Goal: Task Accomplishment & Management: Complete application form

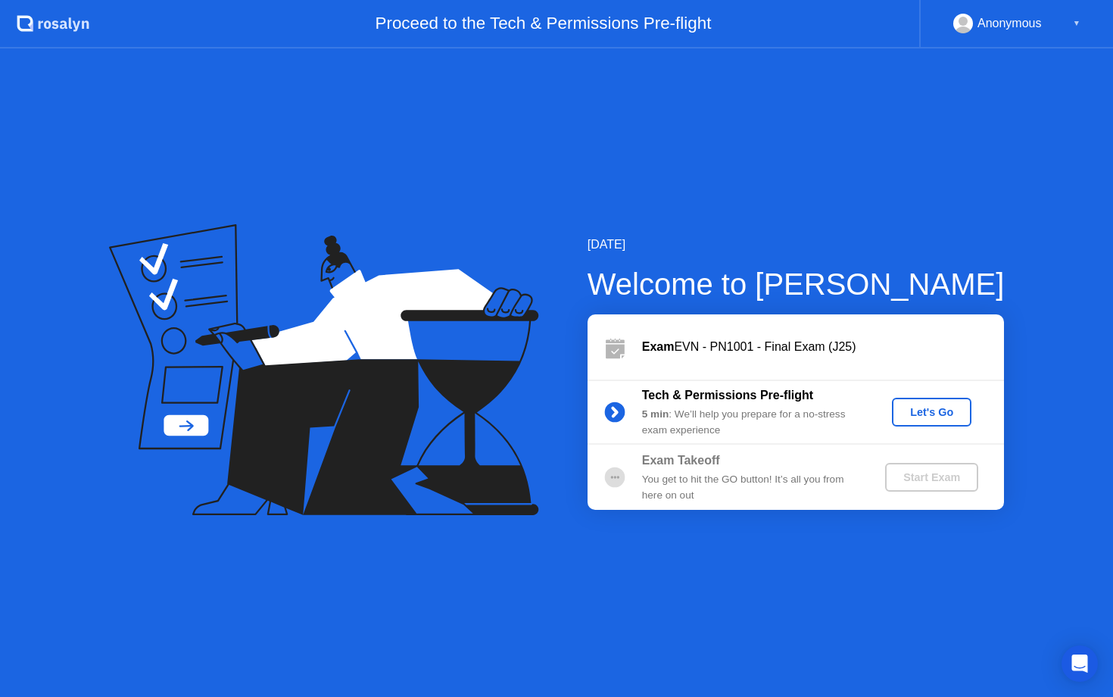
click at [913, 418] on div "Let's Go" at bounding box center [931, 412] width 67 height 12
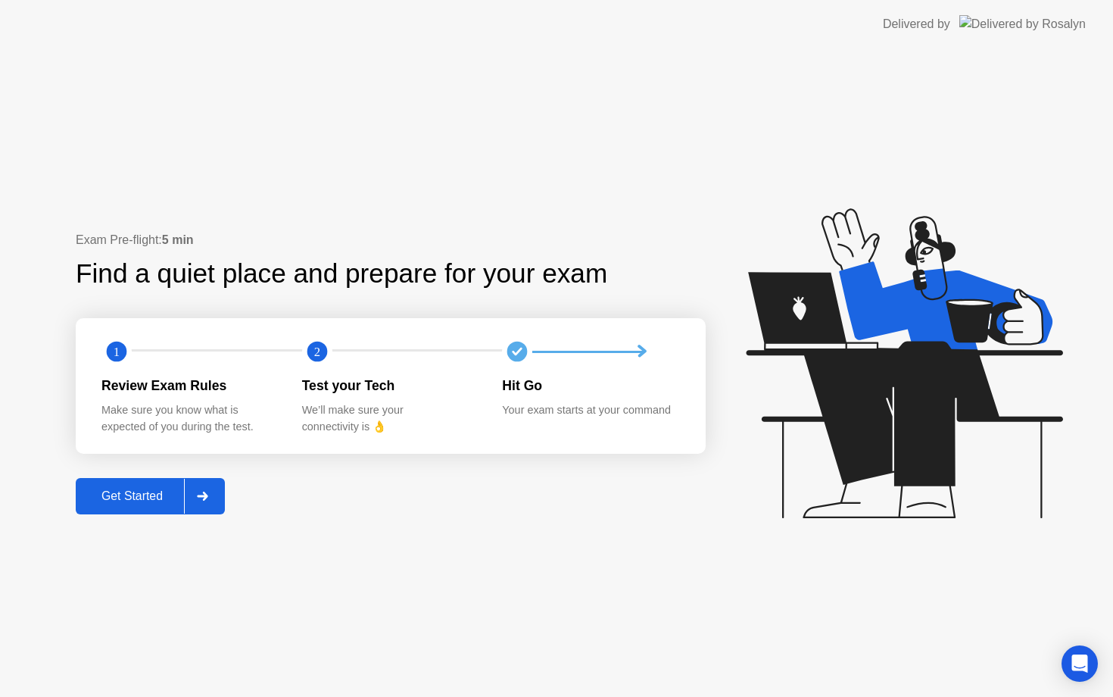
click at [172, 492] on div "Get Started" at bounding box center [132, 496] width 104 height 14
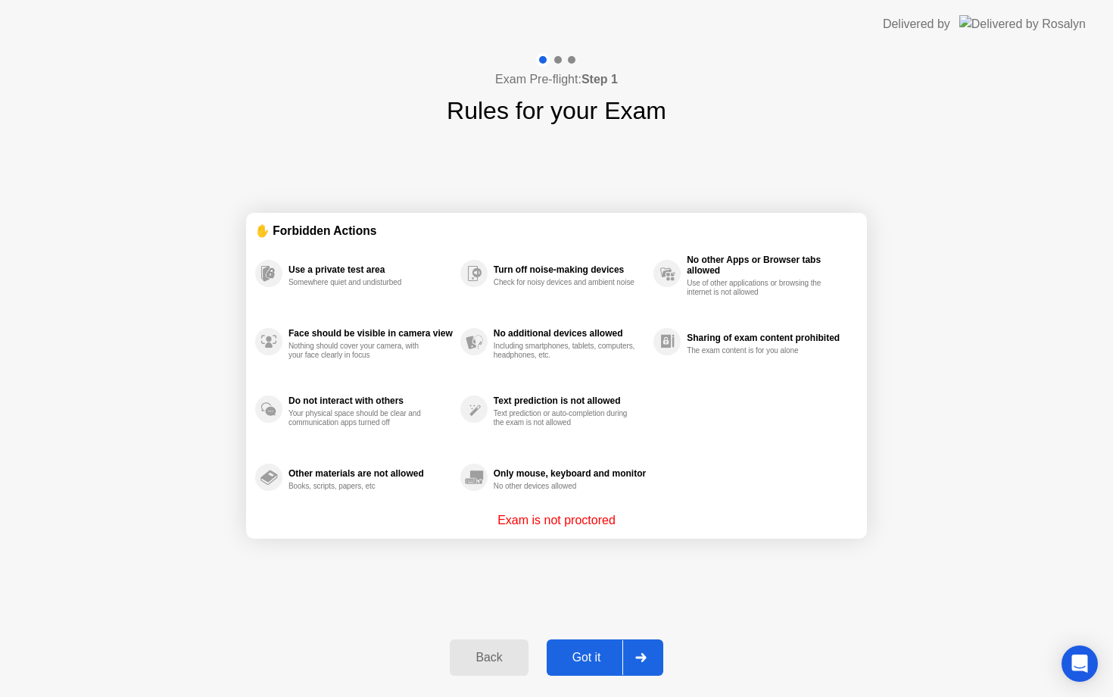
click at [572, 654] on div "Got it" at bounding box center [586, 657] width 71 height 14
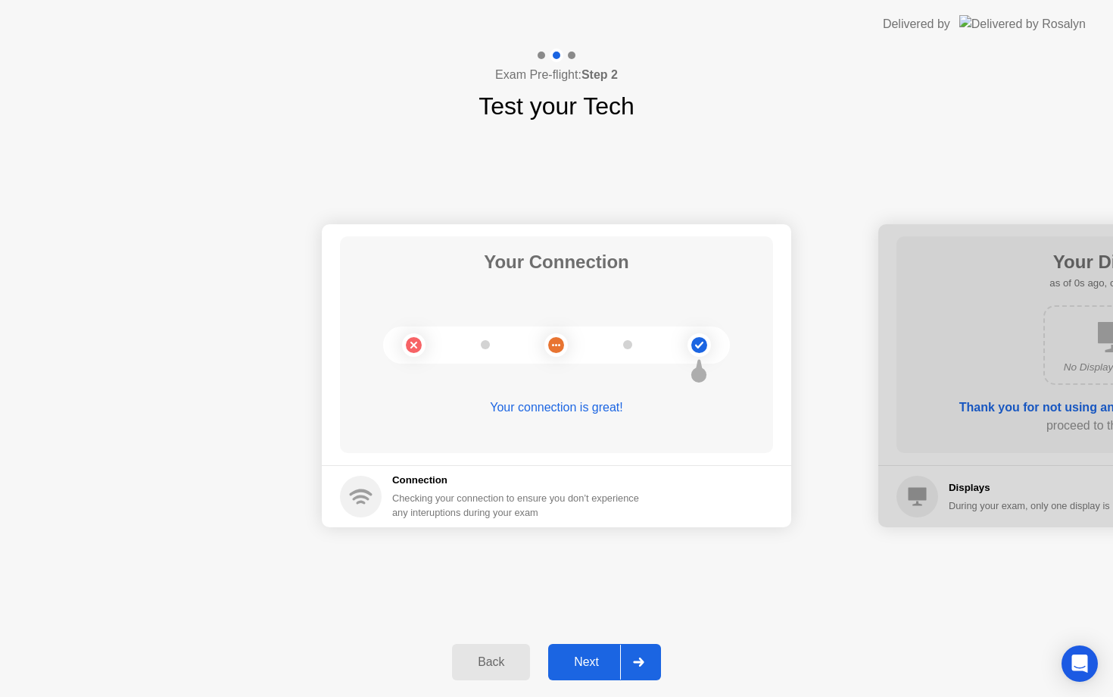
click at [572, 655] on div "Next" at bounding box center [586, 662] width 67 height 14
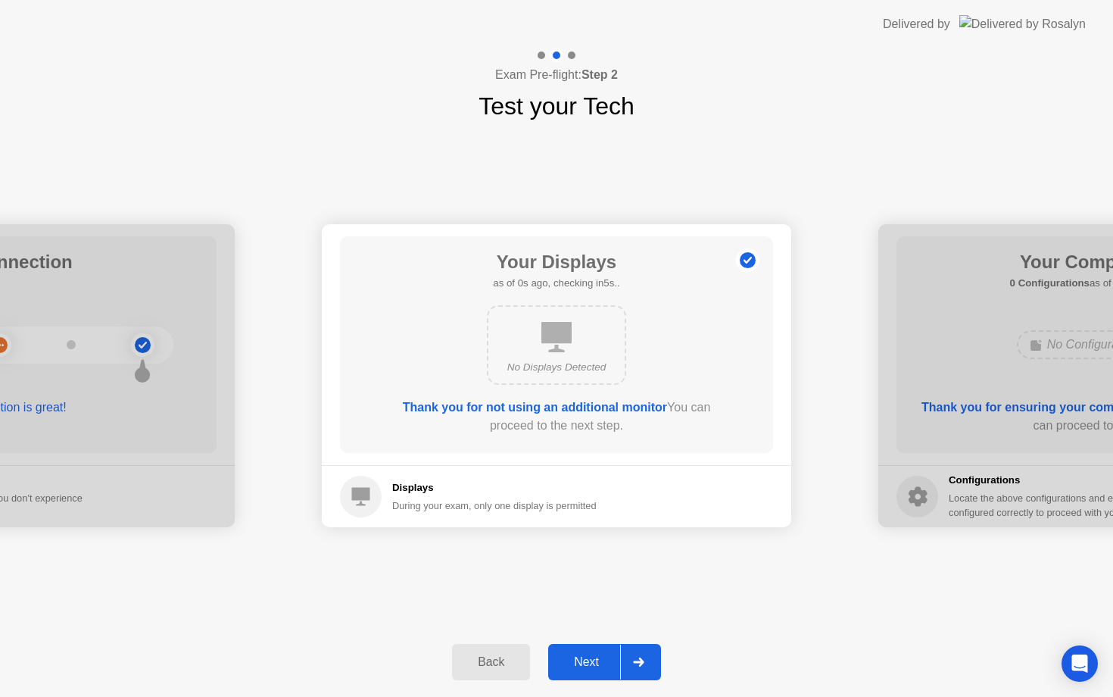
click at [572, 655] on div "Next" at bounding box center [586, 662] width 67 height 14
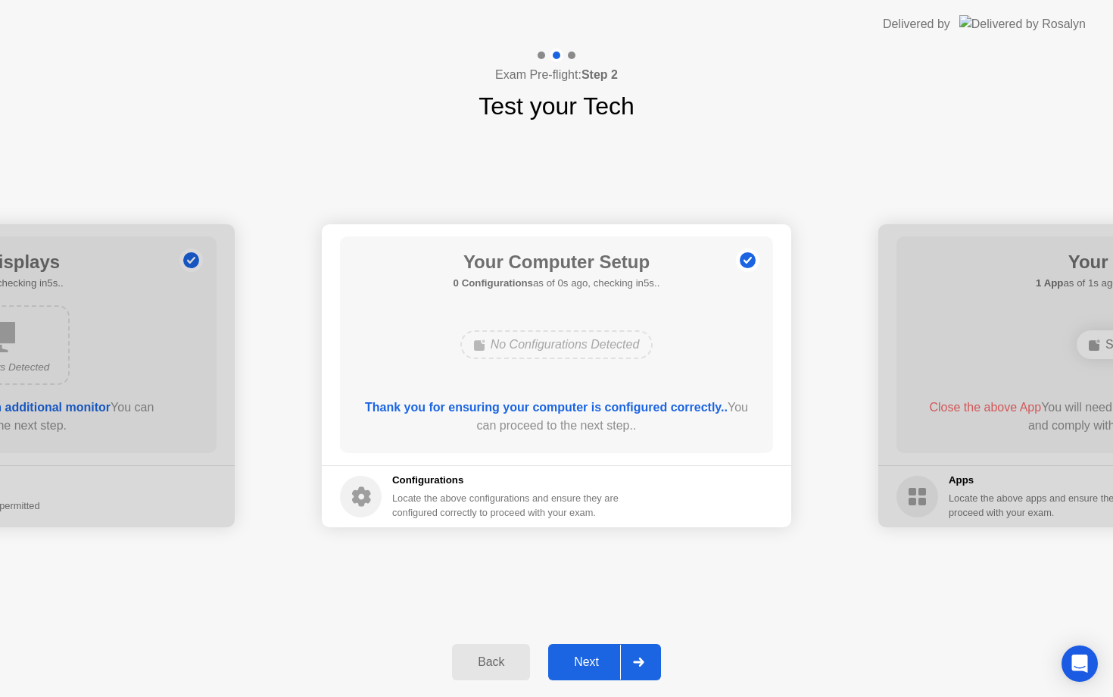
click at [572, 655] on div "Next" at bounding box center [586, 662] width 67 height 14
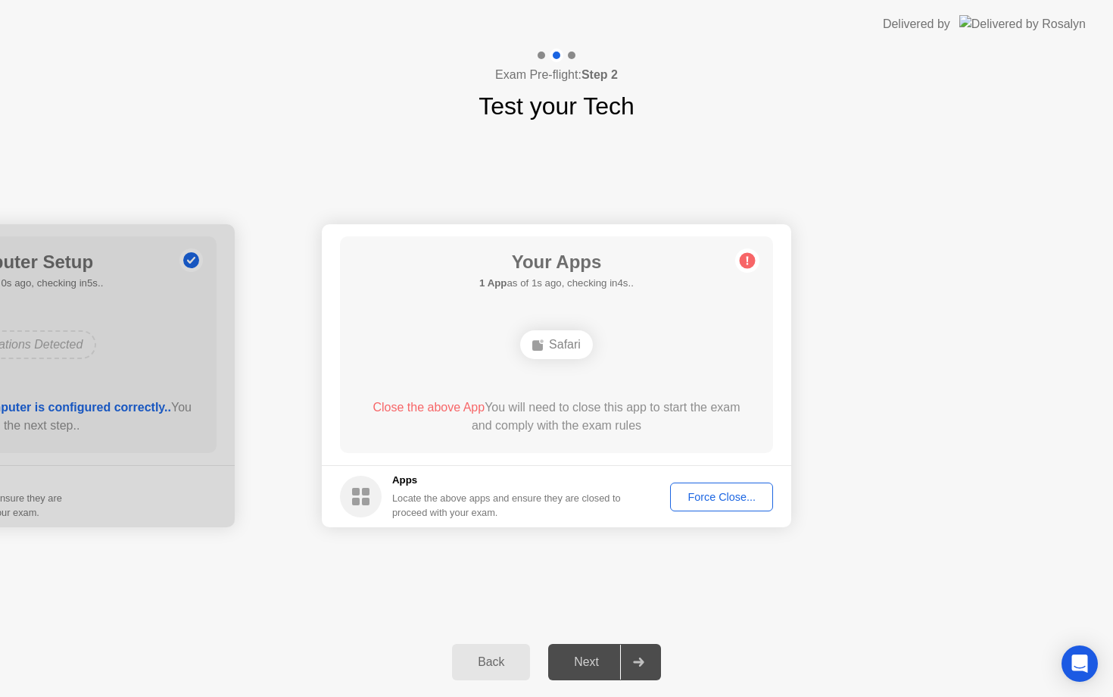
click at [715, 499] on div "Force Close..." at bounding box center [721, 497] width 92 height 12
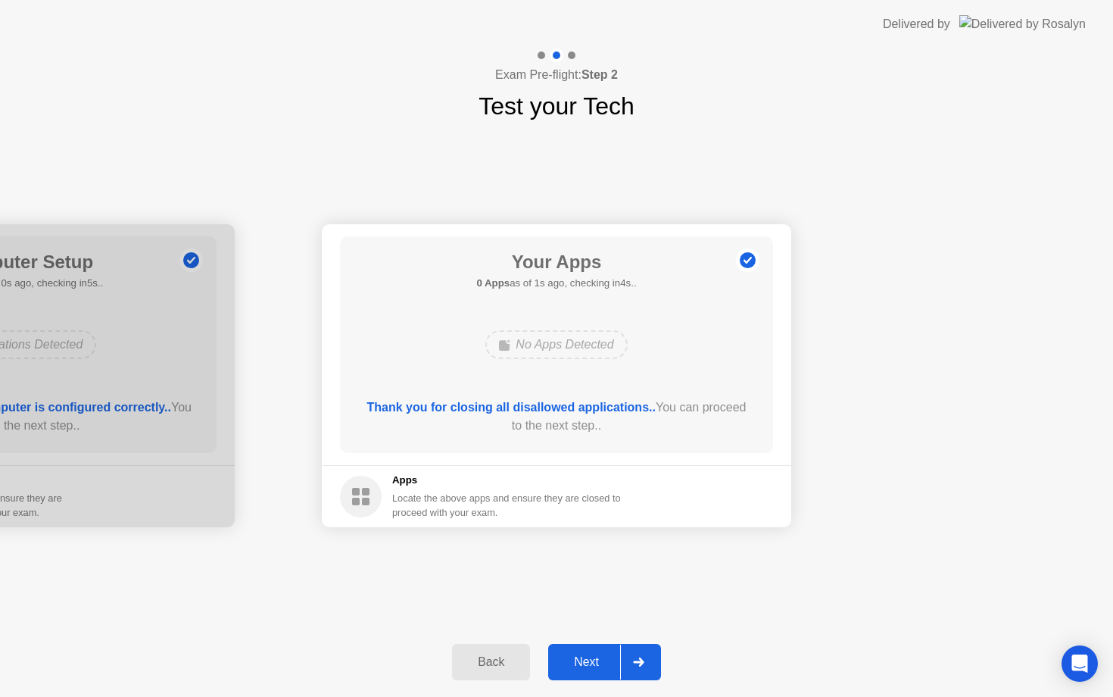
click at [567, 658] on div "Next" at bounding box center [586, 662] width 67 height 14
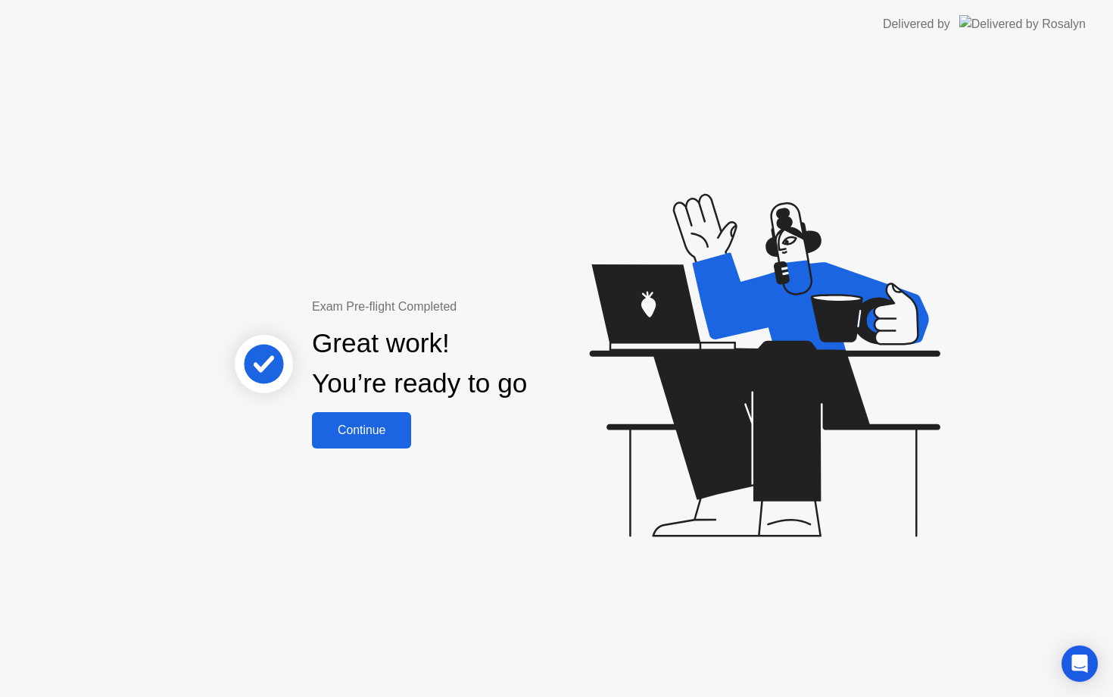
click at [338, 418] on button "Continue" at bounding box center [361, 430] width 99 height 36
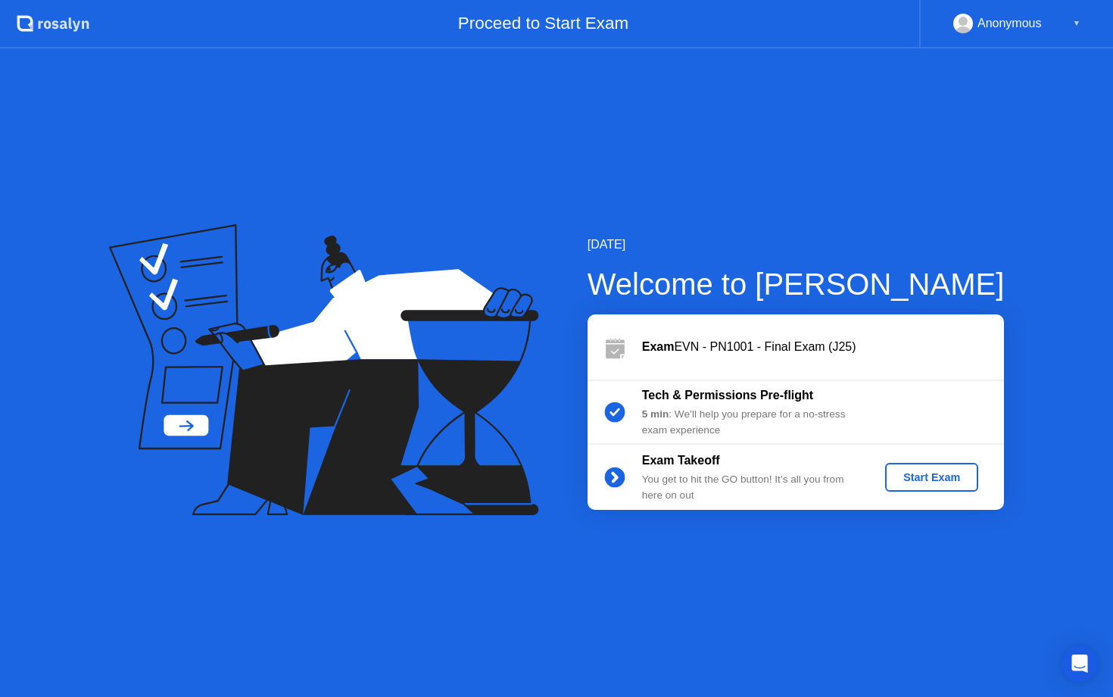
click at [919, 473] on div "Start Exam" at bounding box center [931, 477] width 81 height 12
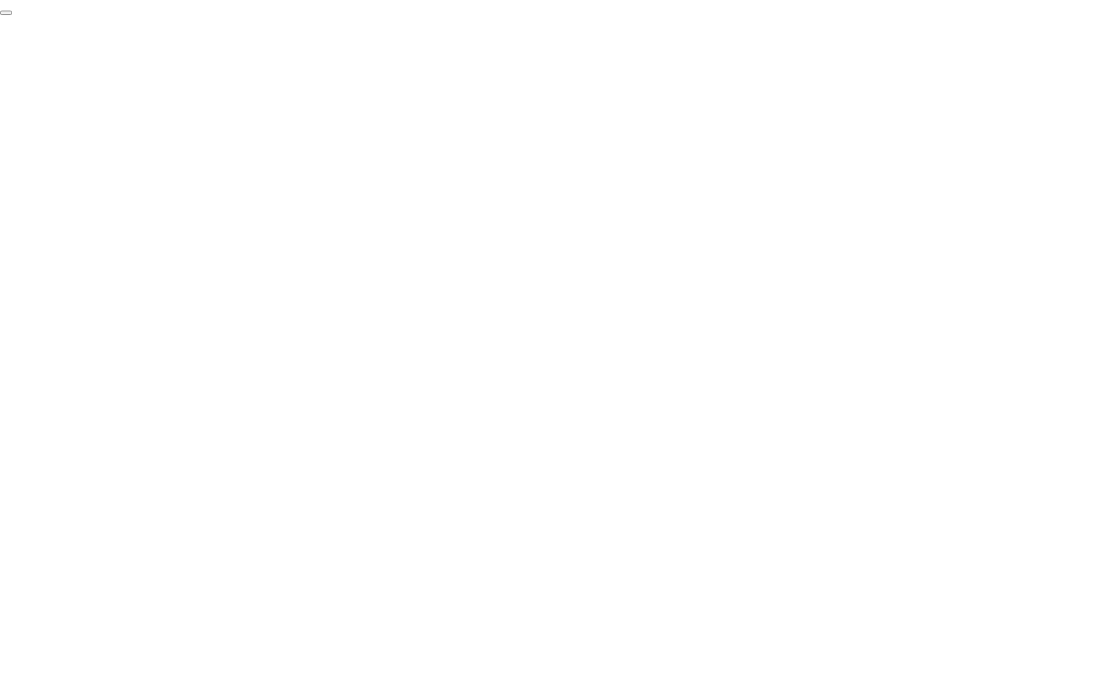
click div "End Proctoring Session"
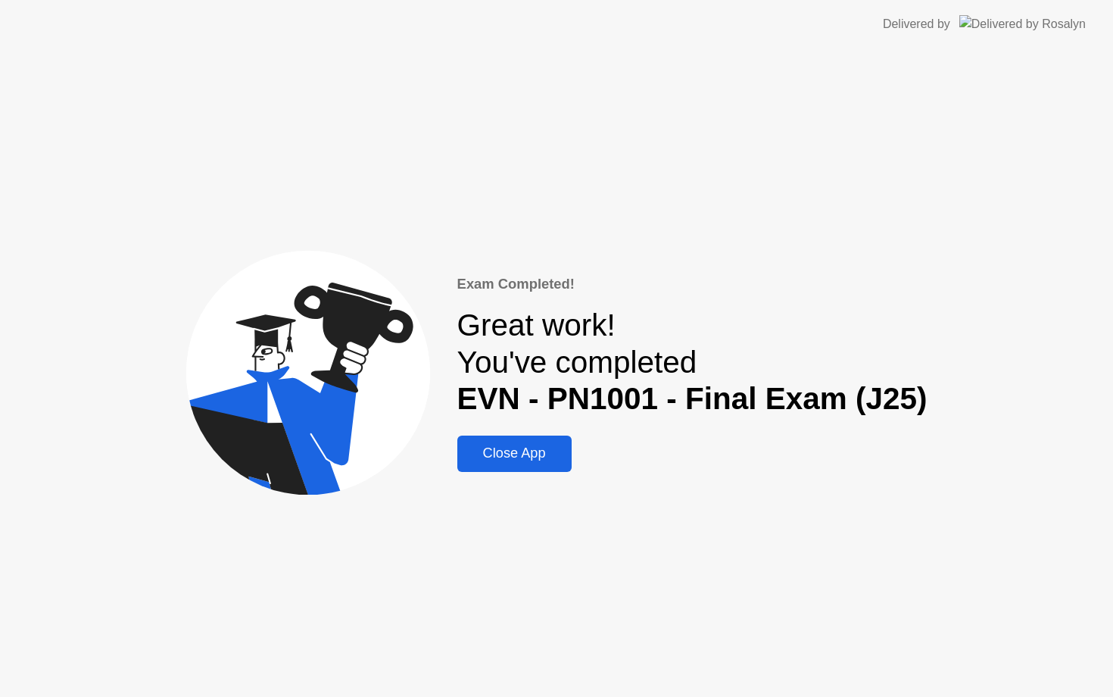
click at [533, 452] on div "Close App" at bounding box center [514, 453] width 105 height 16
